Goal: Navigation & Orientation: Find specific page/section

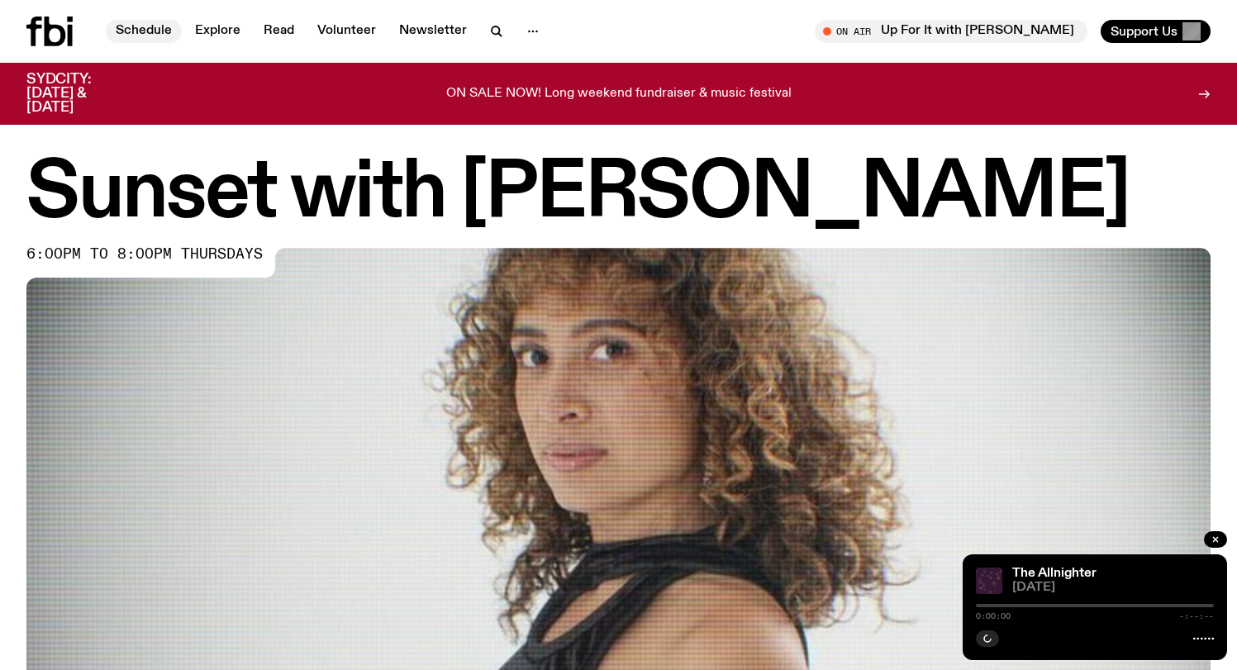
click at [132, 25] on link "Schedule" at bounding box center [144, 31] width 76 height 23
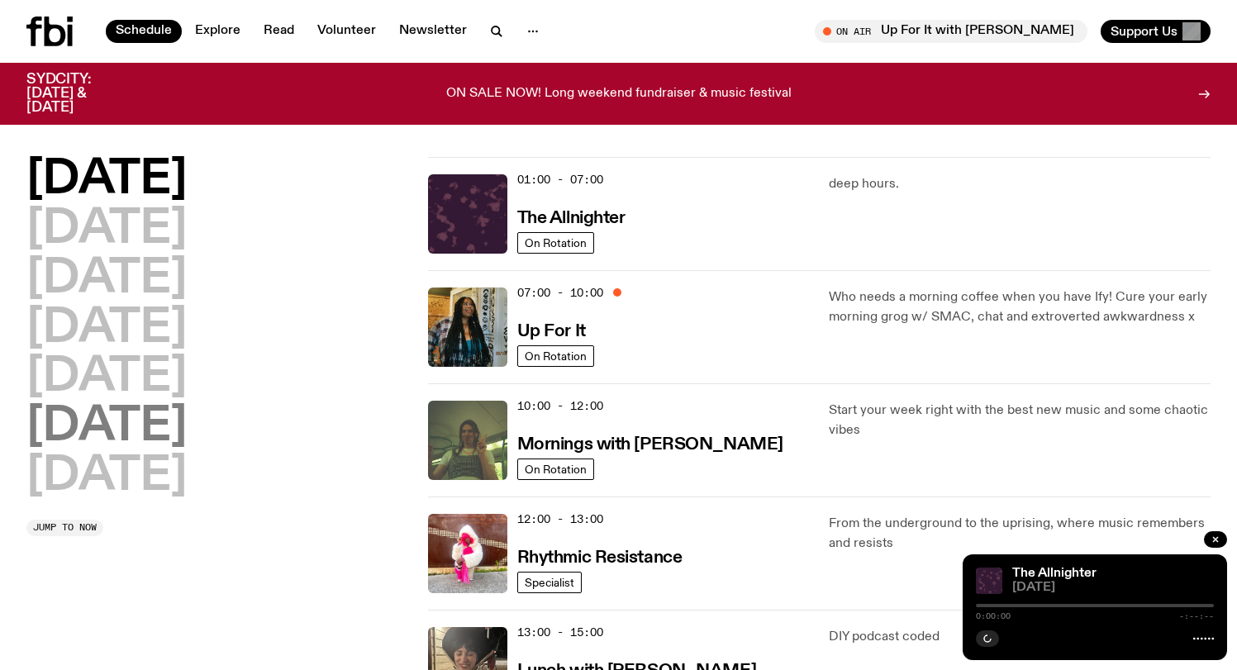
click at [147, 431] on h2 "[DATE]" at bounding box center [106, 427] width 160 height 46
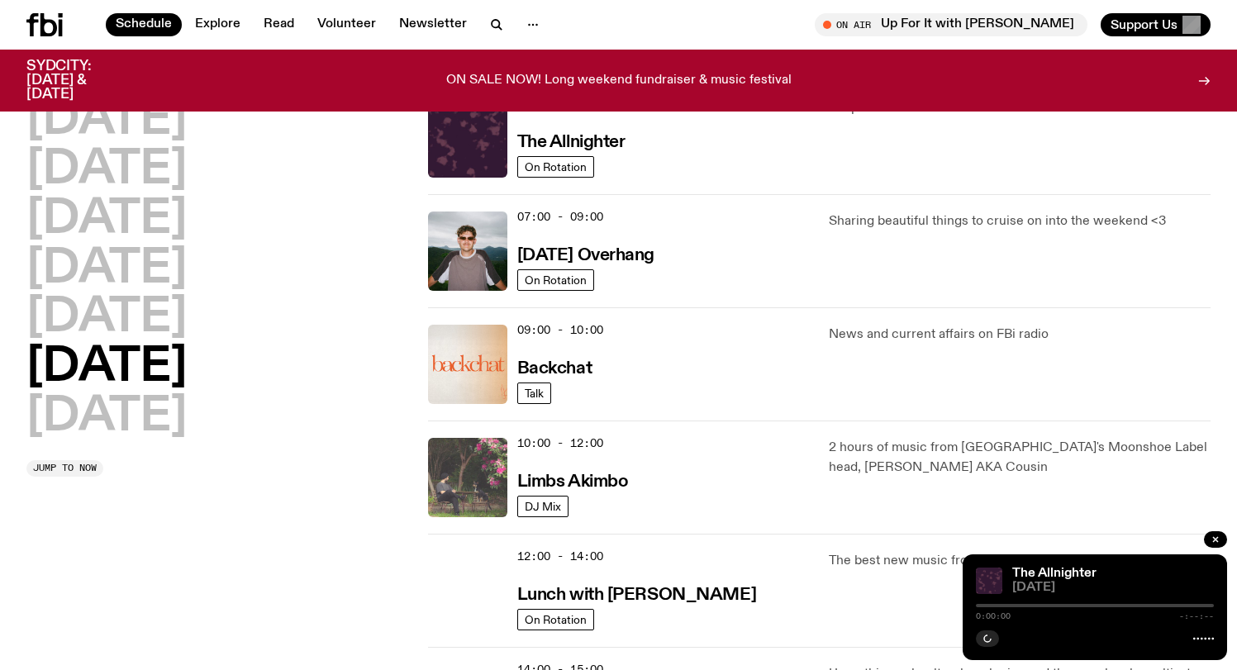
scroll to position [178, 0]
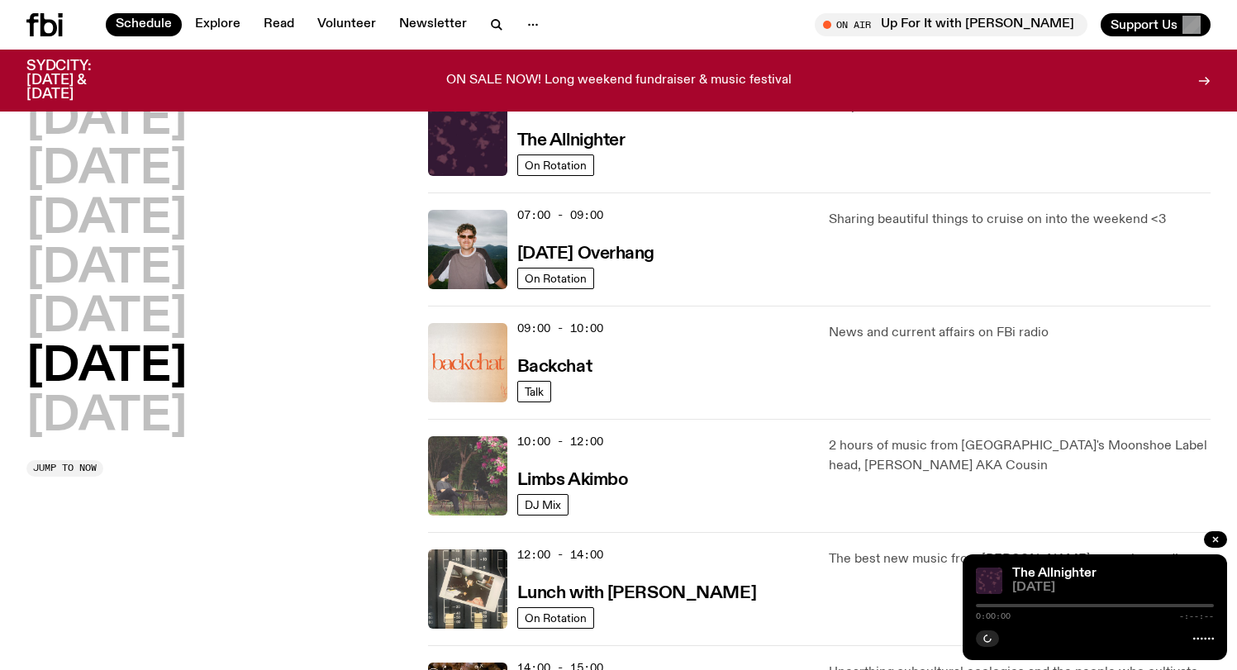
click at [471, 478] on img at bounding box center [467, 475] width 79 height 79
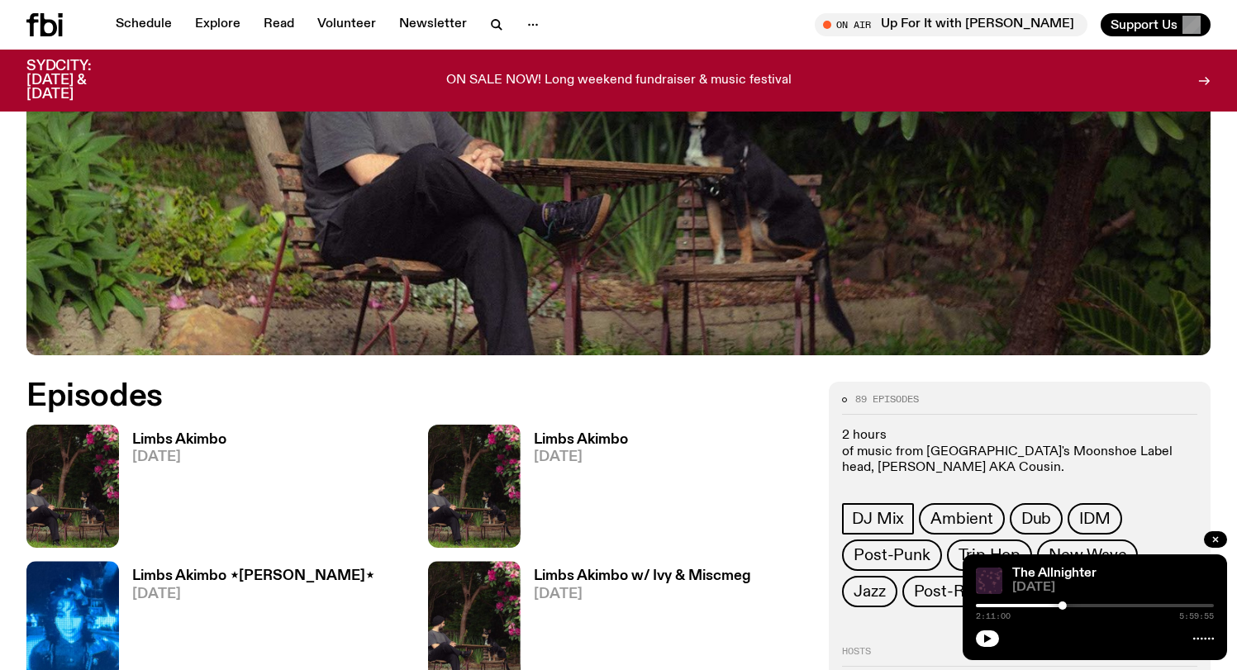
scroll to position [546, 0]
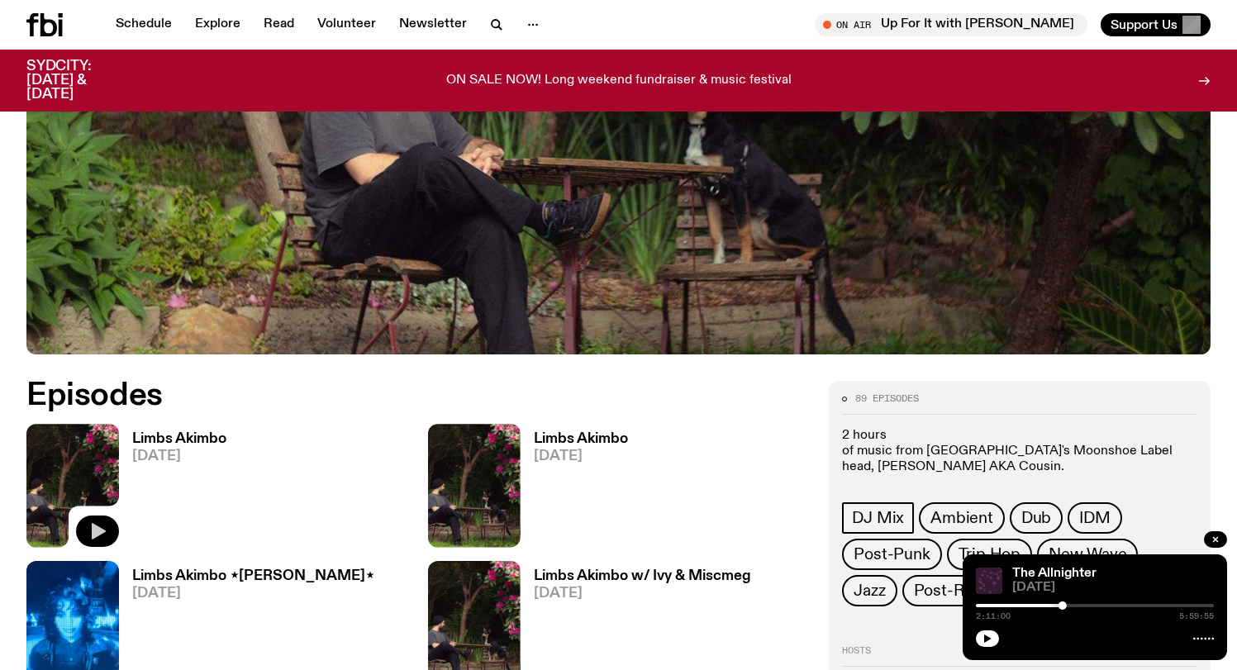
click at [96, 530] on icon "button" at bounding box center [99, 531] width 14 height 17
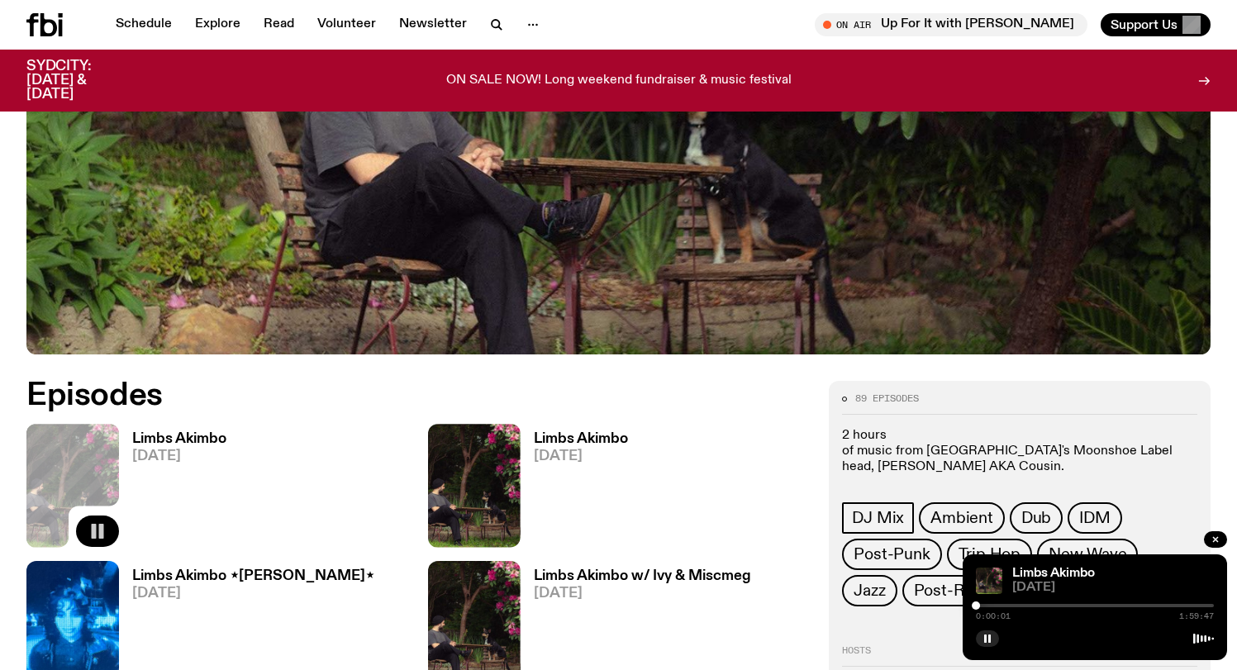
click at [982, 607] on div at bounding box center [1095, 605] width 238 height 3
click at [979, 607] on div at bounding box center [979, 606] width 8 height 8
